Goal: Find contact information: Find contact information

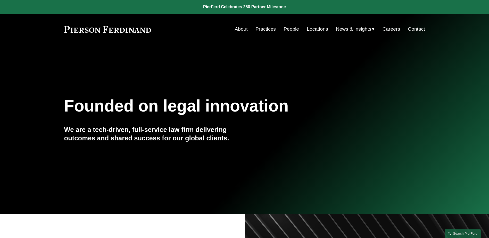
click at [389, 30] on link "Careers" at bounding box center [392, 29] width 18 height 10
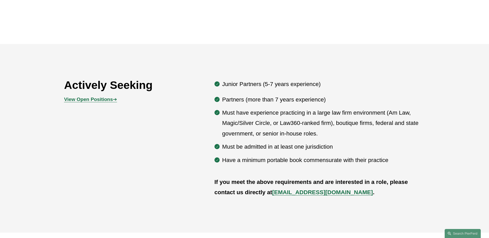
scroll to position [284, 0]
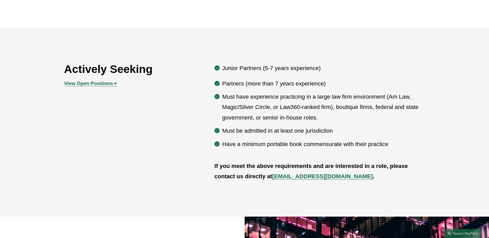
click at [97, 86] on strong "View Open Positions" at bounding box center [88, 83] width 49 height 5
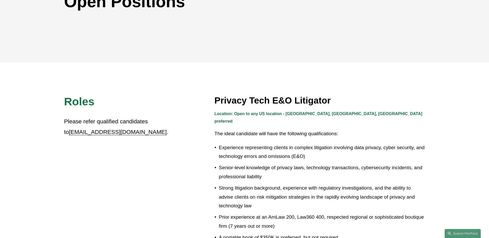
scroll to position [103, 0]
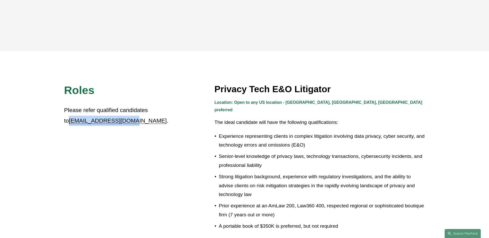
drag, startPoint x: 118, startPoint y: 122, endPoint x: 57, endPoint y: 119, distance: 61.2
drag, startPoint x: 57, startPoint y: 119, endPoint x: 86, endPoint y: 120, distance: 28.9
copy link "[EMAIL_ADDRESS][DOMAIN_NAME]"
